Goal: Navigation & Orientation: Locate item on page

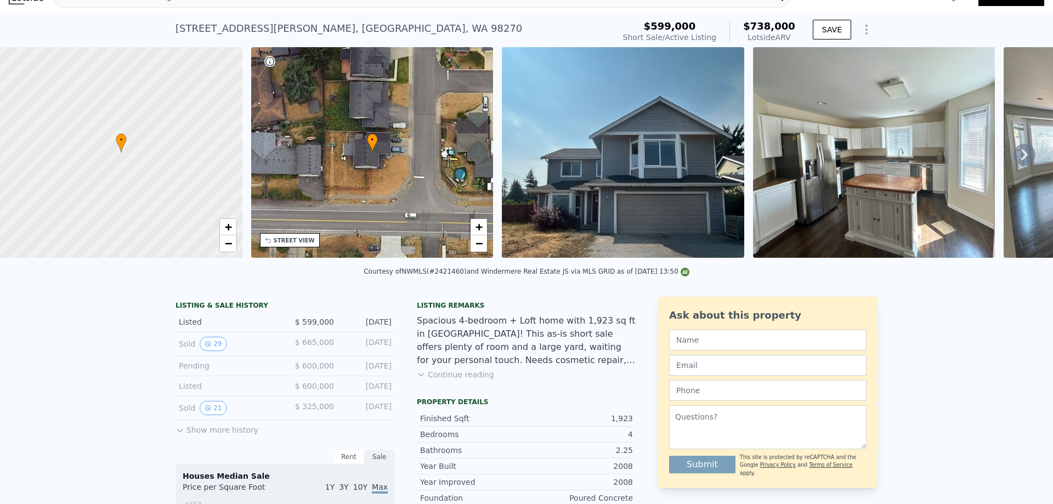
scroll to position [18, 0]
click at [411, 181] on div "• + −" at bounding box center [372, 153] width 242 height 211
click at [344, 210] on div "• + −" at bounding box center [372, 153] width 242 height 211
click at [300, 240] on div "STREET VIEW" at bounding box center [294, 241] width 41 height 8
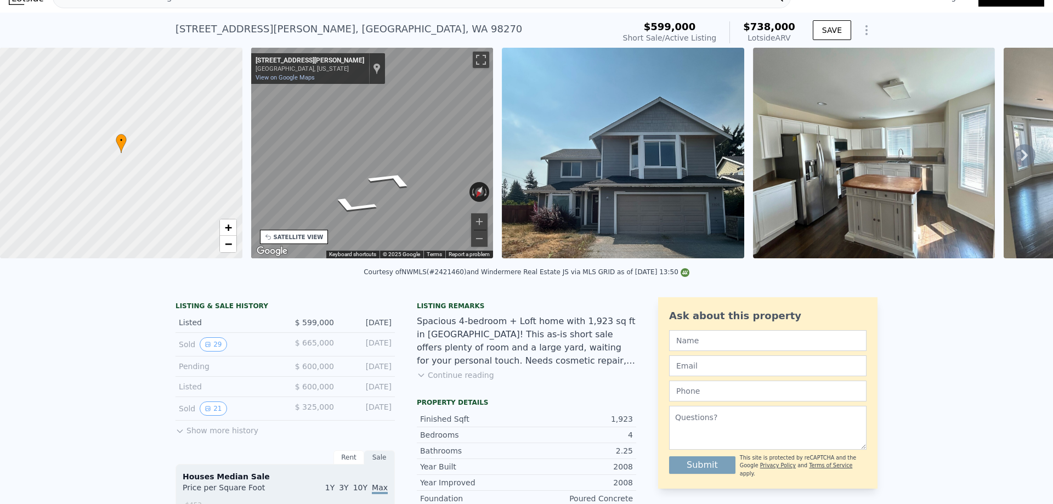
click at [515, 136] on div "• + − • + − STREET VIEW ← Move left → Move right ↑ Move up ↓ Move down + Zoom i…" at bounding box center [526, 155] width 1053 height 214
click at [478, 61] on button "Toggle fullscreen view" at bounding box center [481, 60] width 16 height 16
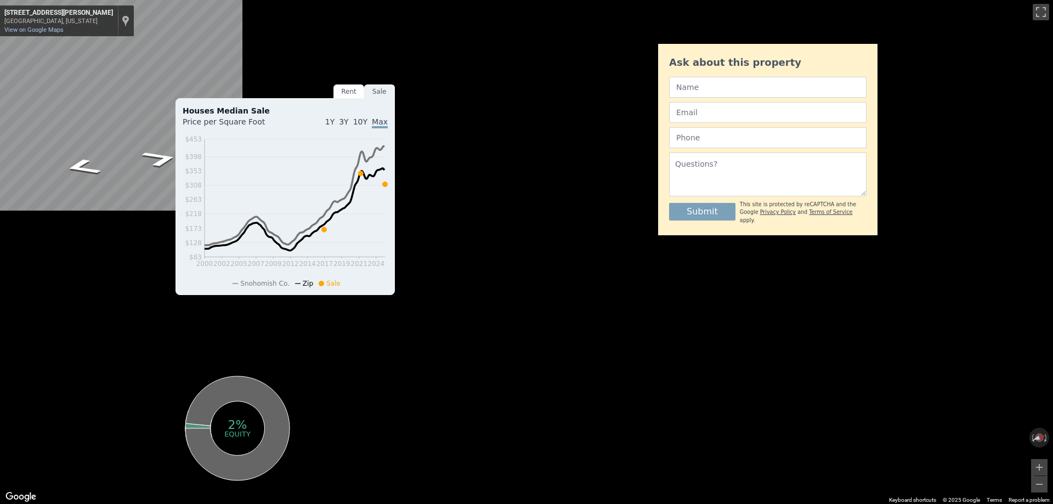
scroll to position [0, 0]
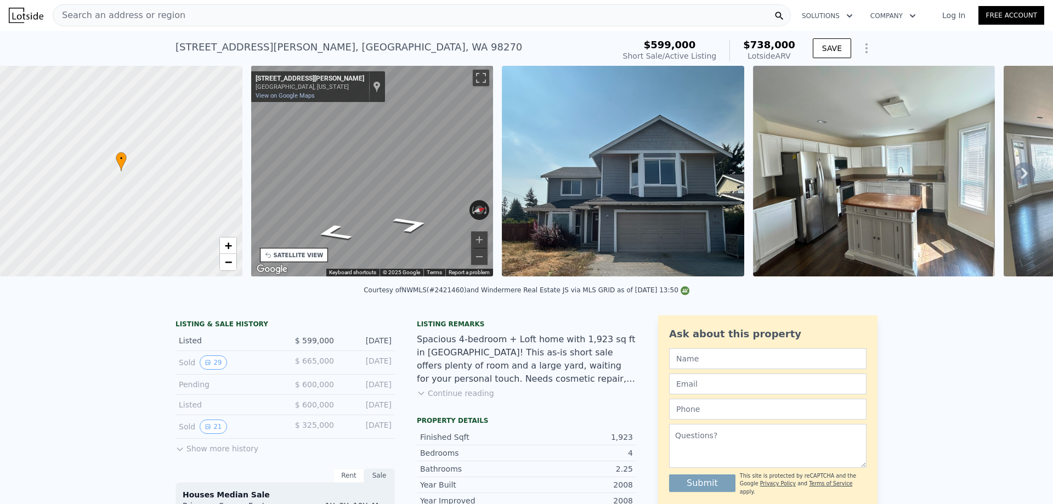
click at [1021, 179] on icon at bounding box center [1024, 173] width 7 height 11
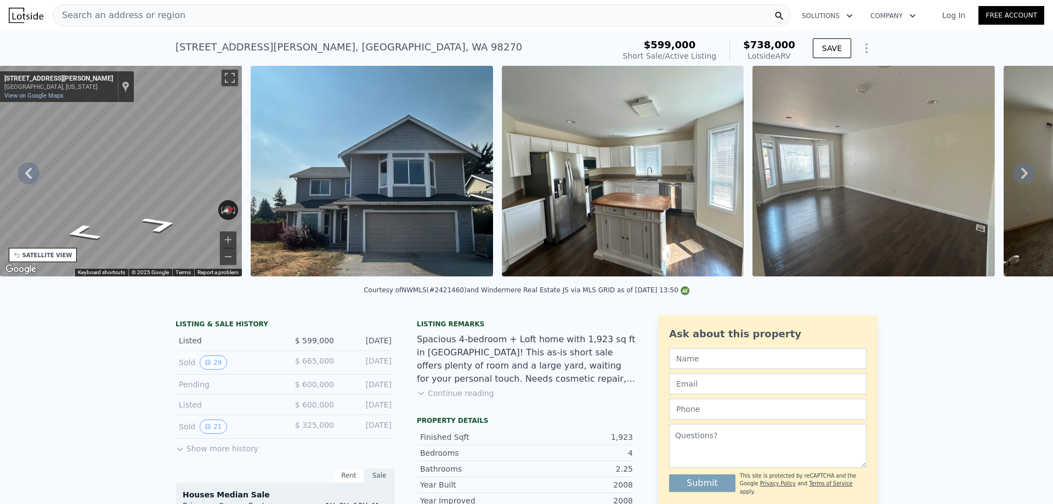
click at [1021, 179] on icon at bounding box center [1024, 173] width 7 height 11
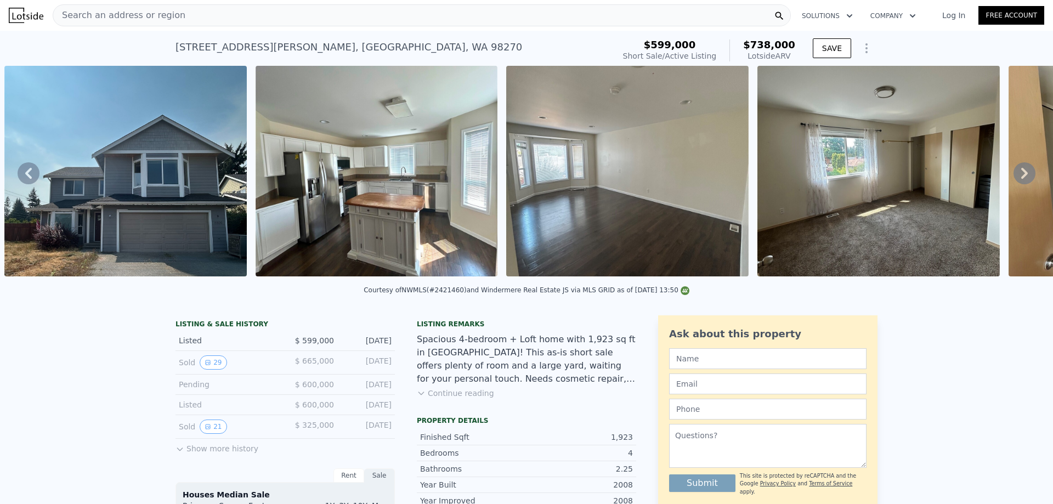
click at [361, 117] on img at bounding box center [377, 171] width 242 height 211
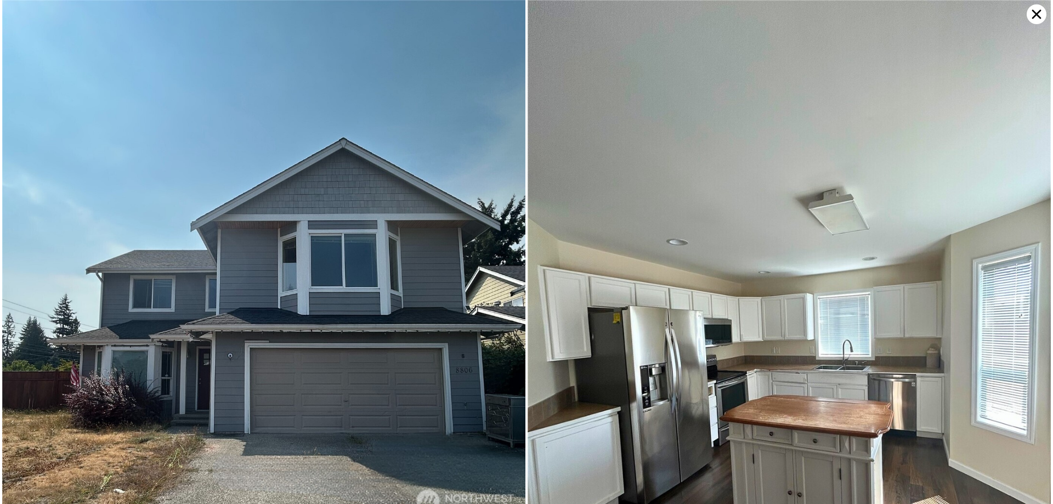
click at [745, 281] on img at bounding box center [788, 348] width 523 height 697
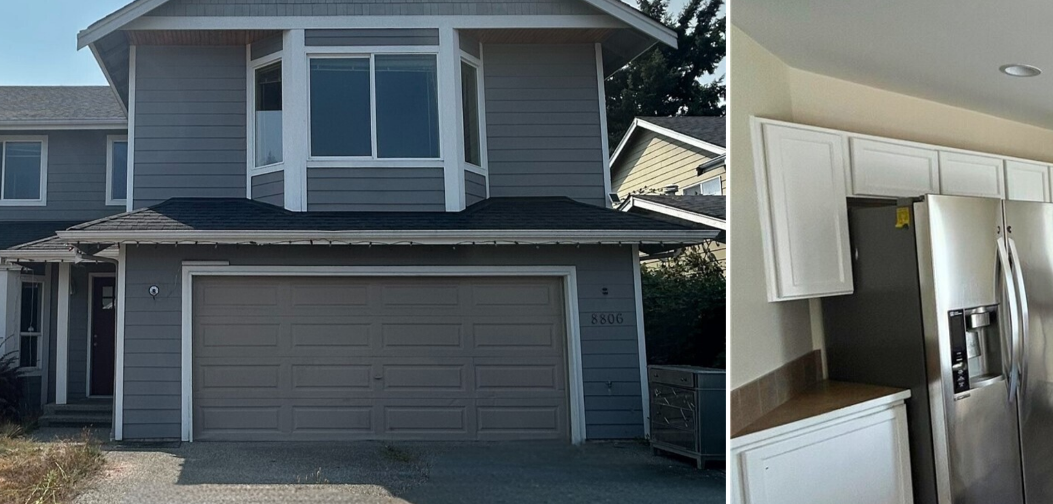
click at [311, 424] on img at bounding box center [263, 259] width 523 height 518
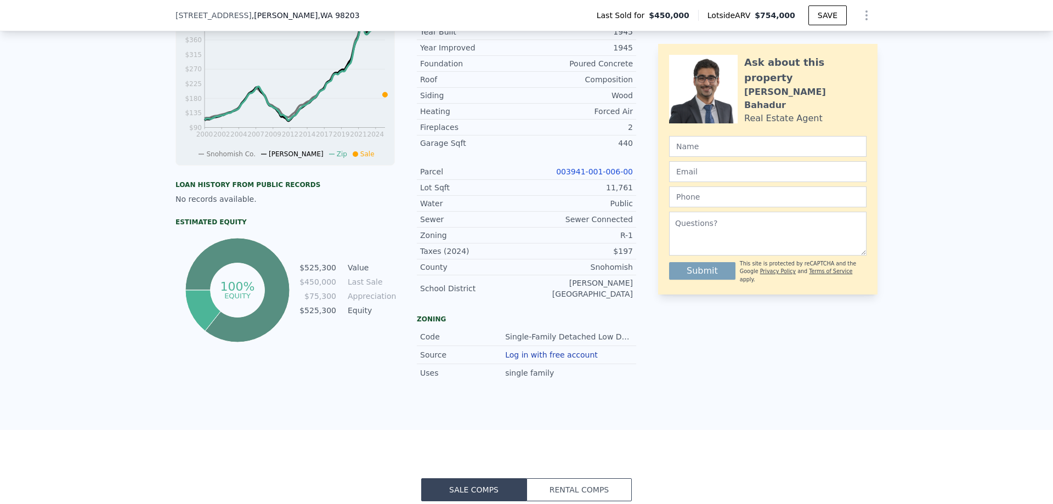
scroll to position [450, 0]
click at [604, 175] on link "003941-001-006-00" at bounding box center [594, 171] width 77 height 9
